Goal: Task Accomplishment & Management: Use online tool/utility

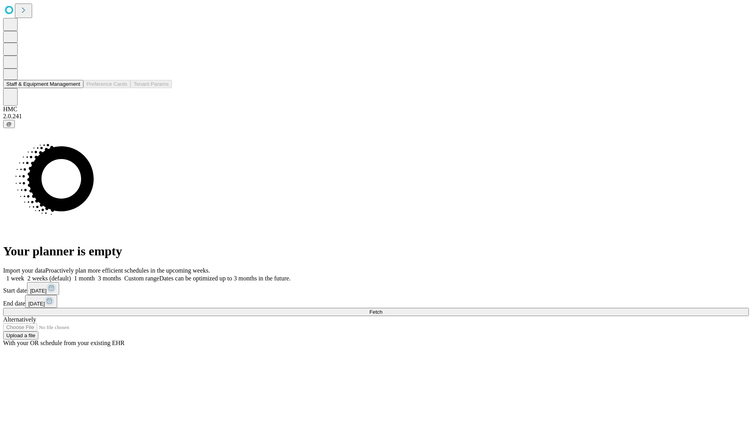
click at [75, 88] on button "Staff & Equipment Management" at bounding box center [43, 84] width 80 height 8
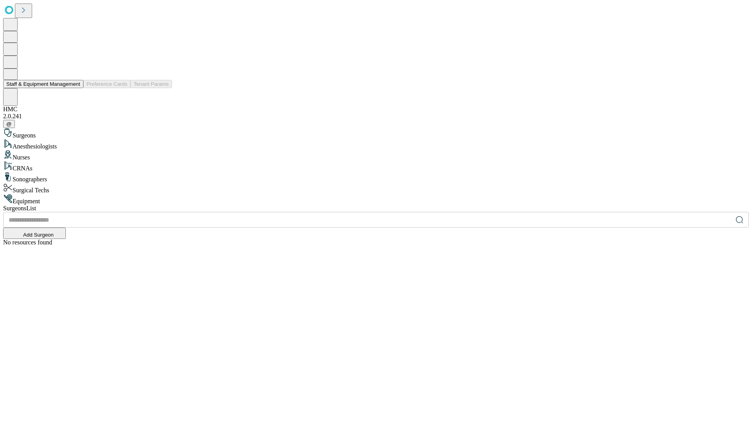
click at [75, 88] on button "Staff & Equipment Management" at bounding box center [43, 84] width 80 height 8
